Goal: Information Seeking & Learning: Learn about a topic

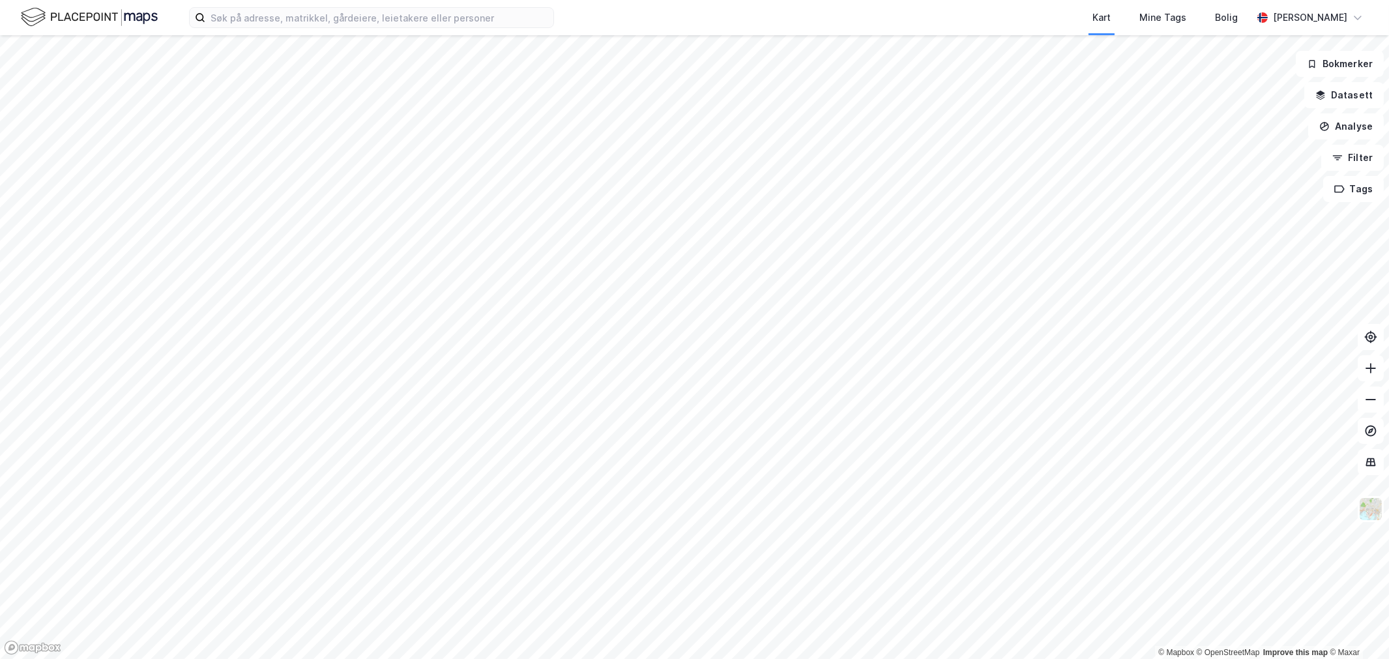
click at [216, 5] on div "Kart Mine Tags Bolig [PERSON_NAME]" at bounding box center [694, 17] width 1389 height 35
click at [217, 5] on div "Kart Mine Tags Bolig [PERSON_NAME]" at bounding box center [694, 17] width 1389 height 35
click at [218, 10] on input at bounding box center [379, 18] width 348 height 20
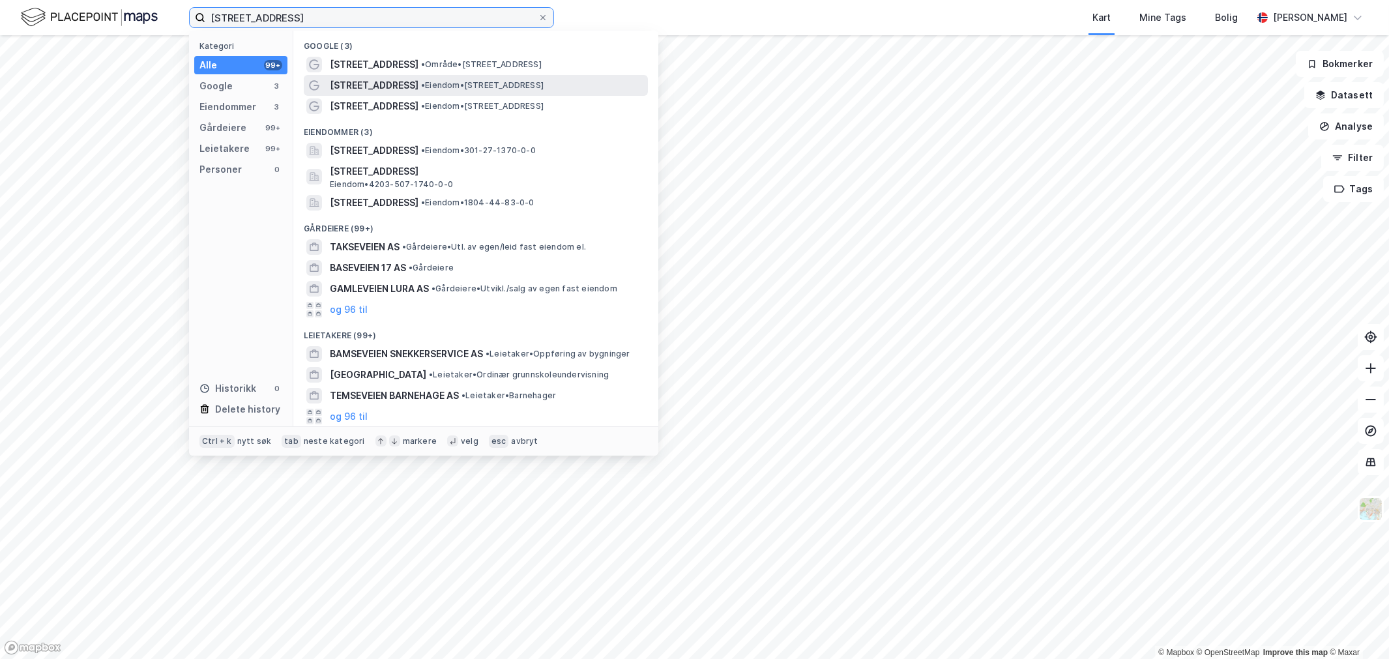
type input "[STREET_ADDRESS]"
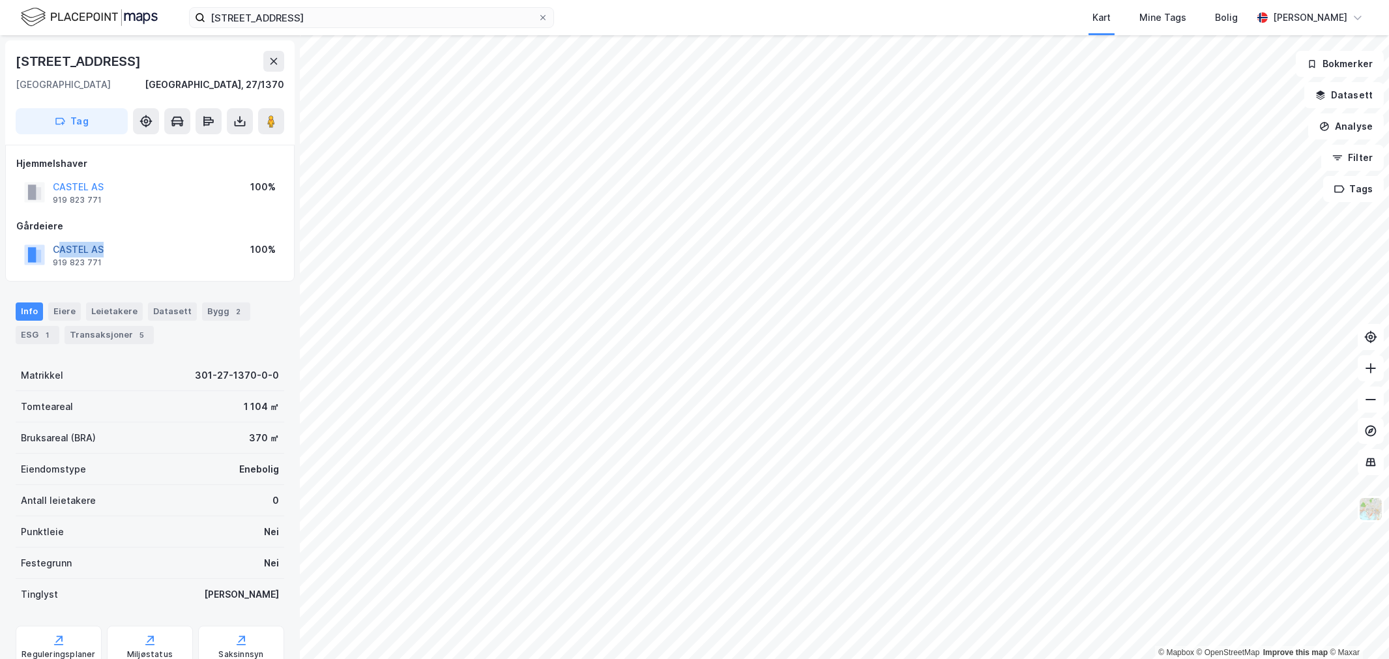
drag, startPoint x: 116, startPoint y: 240, endPoint x: 56, endPoint y: 246, distance: 60.3
click at [56, 246] on div "CASTEL AS 919 823 771 100%" at bounding box center [149, 254] width 267 height 31
drag, startPoint x: 37, startPoint y: 246, endPoint x: 126, endPoint y: 249, distance: 89.3
click at [126, 249] on div "CASTEL AS 919 823 771 100%" at bounding box center [149, 254] width 267 height 31
